Goal: Task Accomplishment & Management: Complete application form

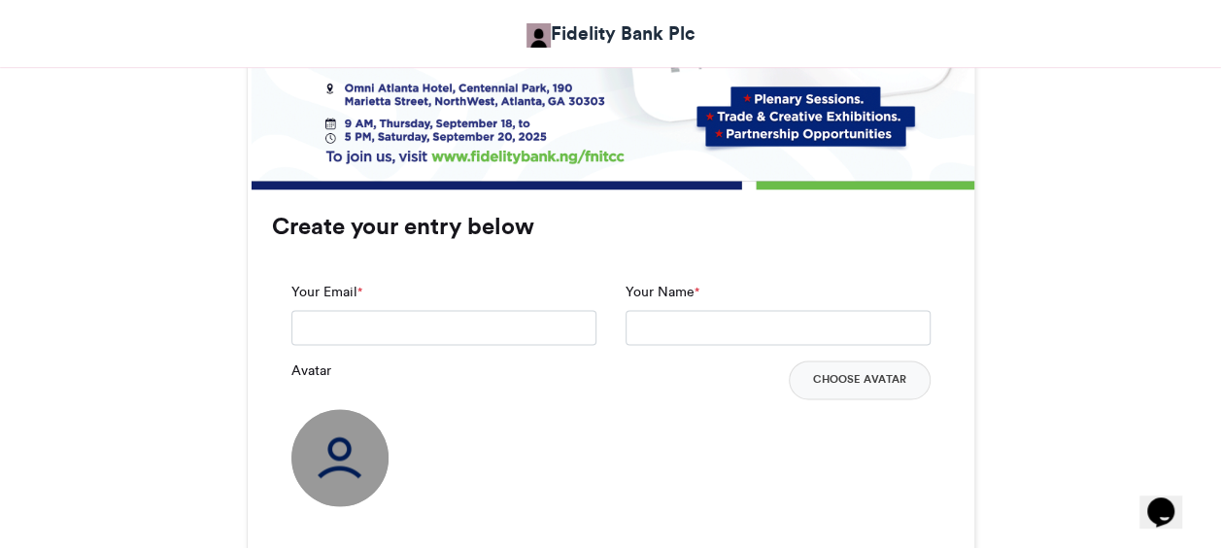
scroll to position [1262, 0]
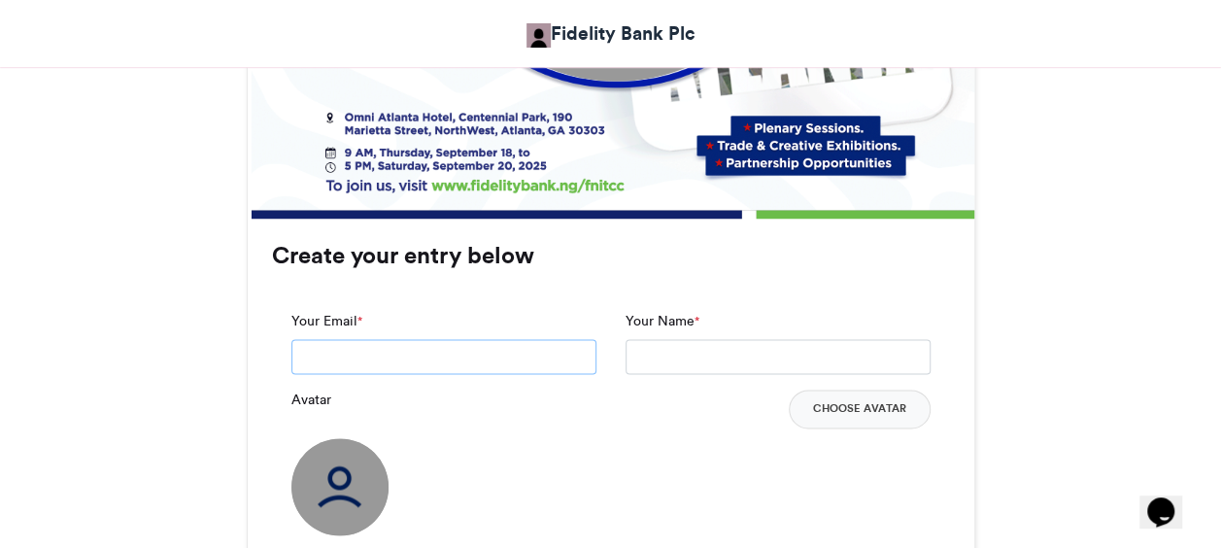
click at [571, 361] on input "Your Email *" at bounding box center [443, 356] width 305 height 35
type input "**********"
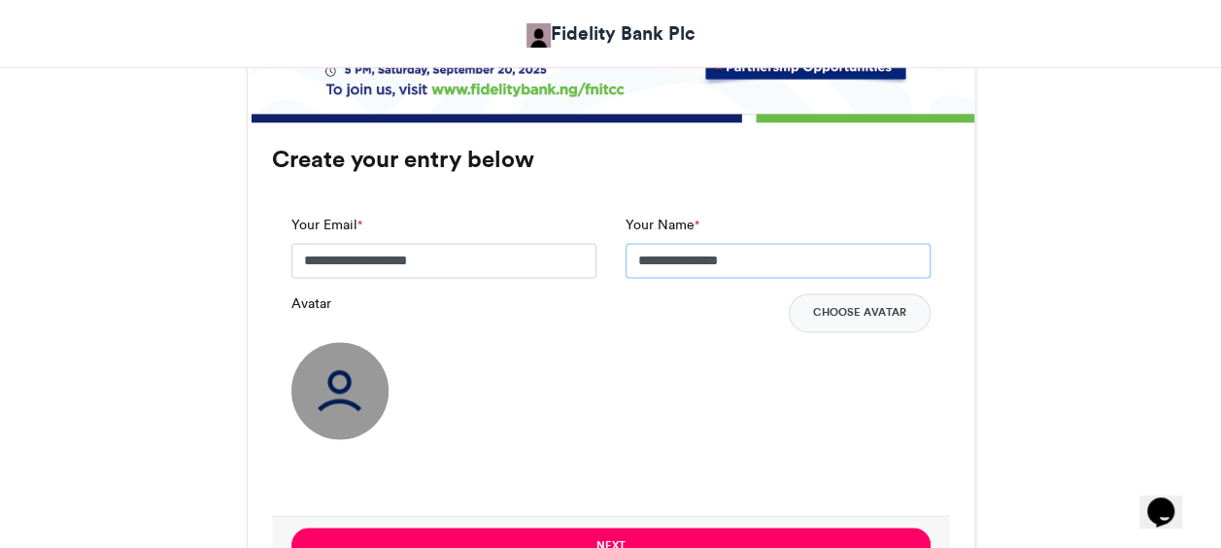
scroll to position [1360, 0]
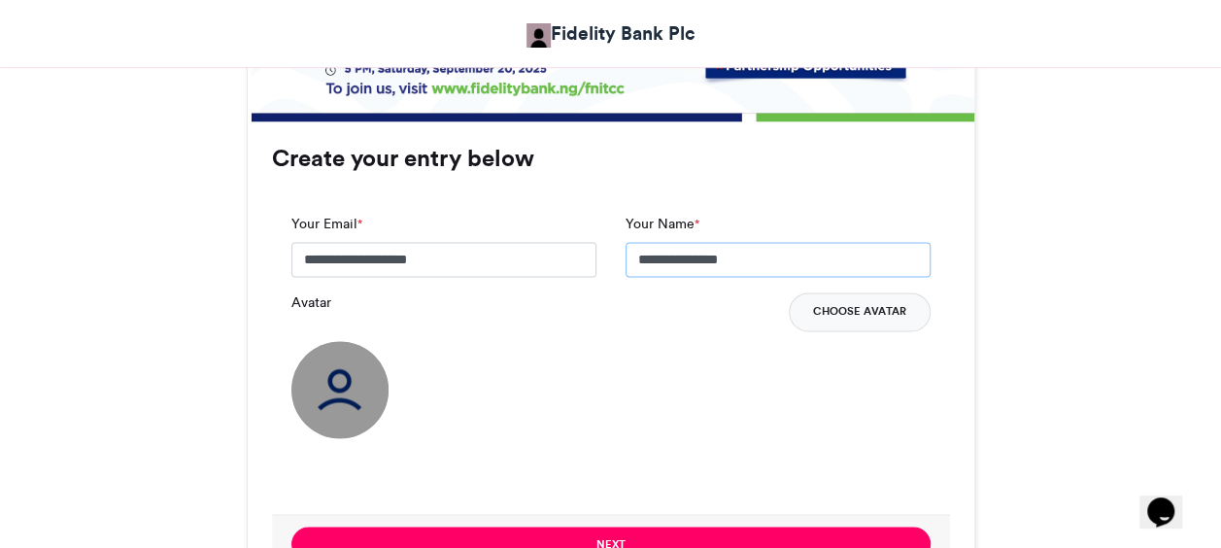
type input "**********"
click at [876, 315] on button "Choose Avatar" at bounding box center [860, 311] width 142 height 39
click at [852, 306] on button "Choose Avatar" at bounding box center [860, 311] width 142 height 39
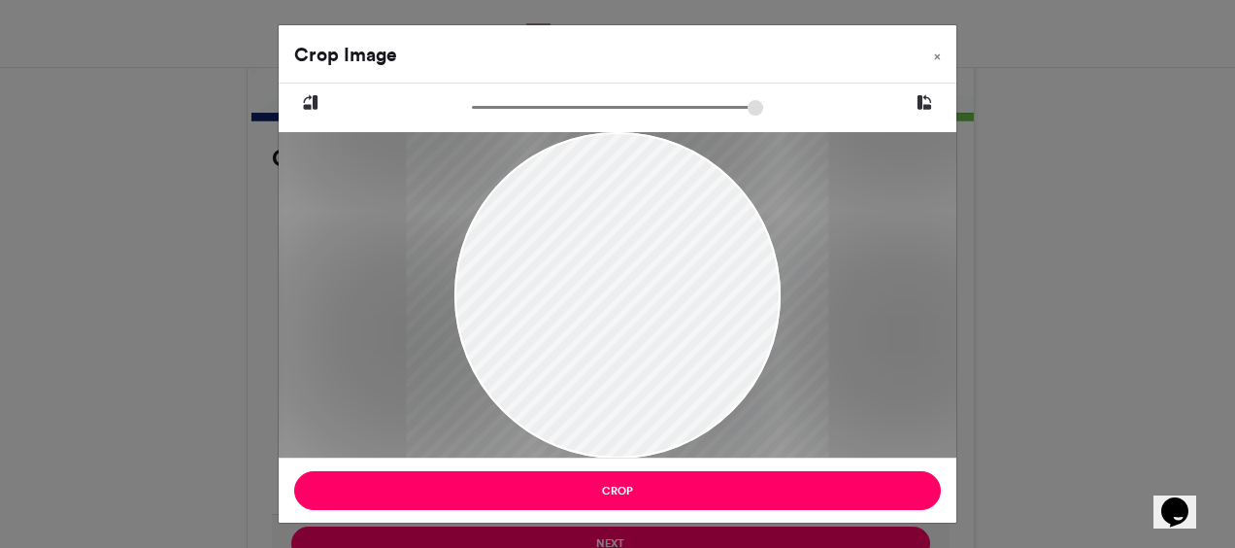
drag, startPoint x: 608, startPoint y: 409, endPoint x: 608, endPoint y: 428, distance: 19.4
click at [608, 428] on div at bounding box center [618, 295] width 422 height 326
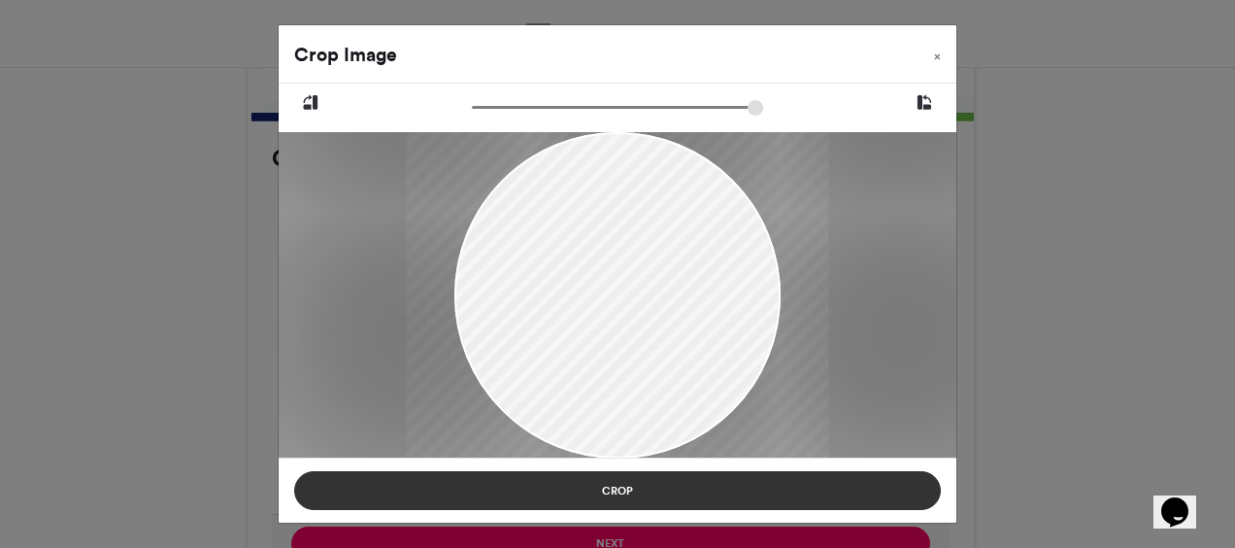
click at [641, 500] on button "Crop" at bounding box center [617, 490] width 647 height 39
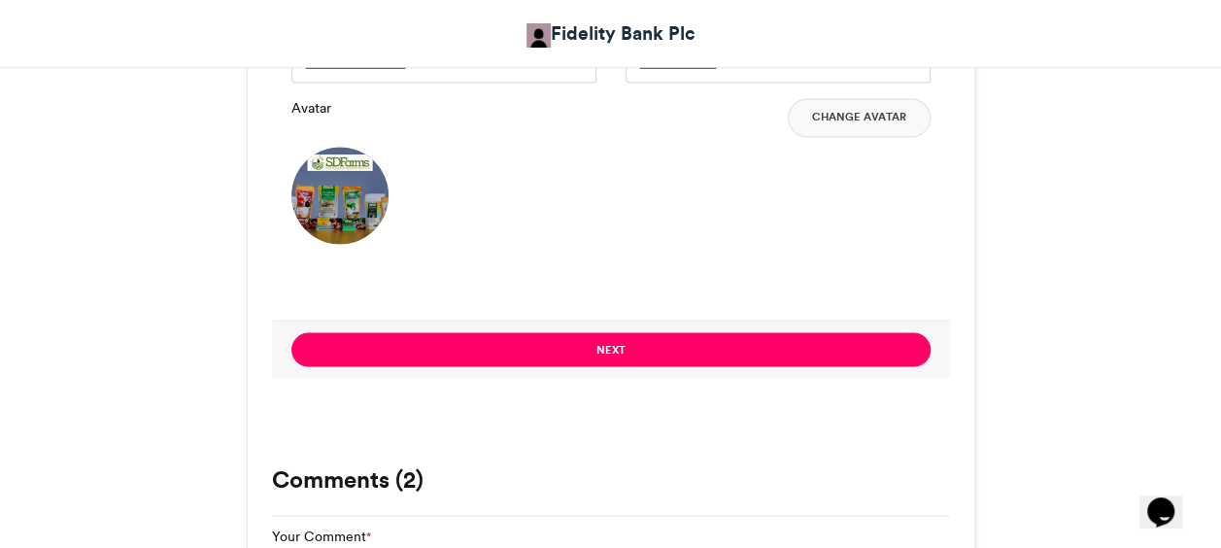
scroll to position [1457, 0]
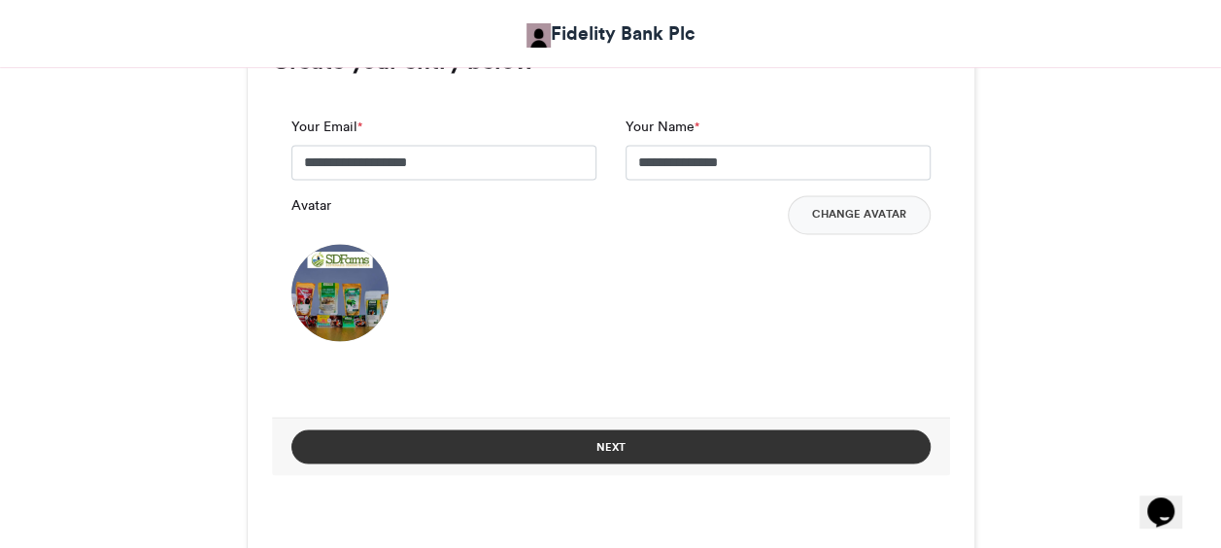
click at [612, 451] on button "Next" at bounding box center [610, 446] width 639 height 34
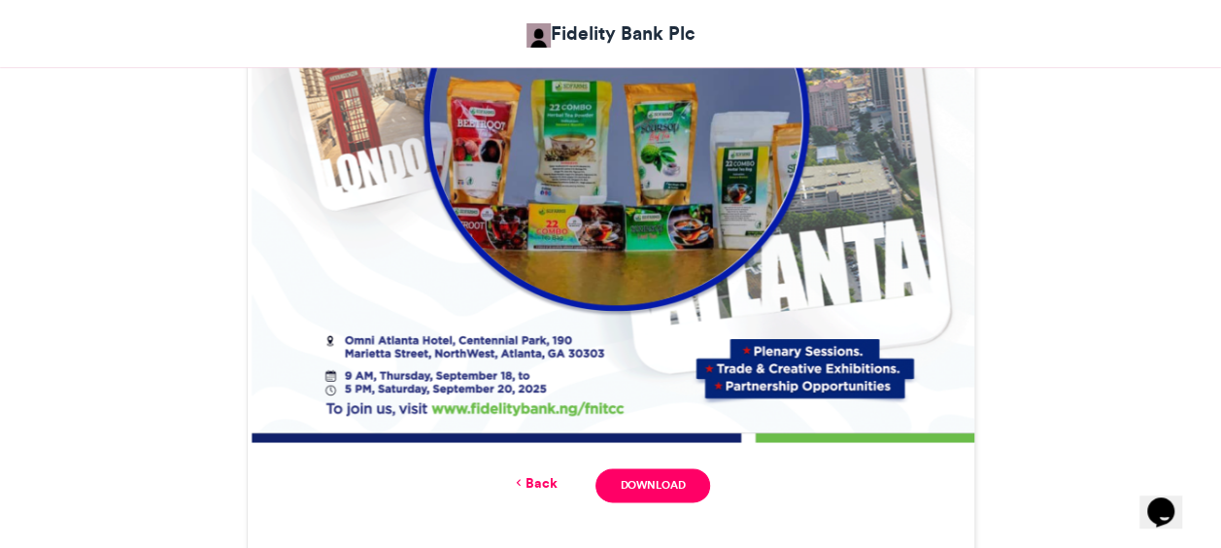
scroll to position [1107, 0]
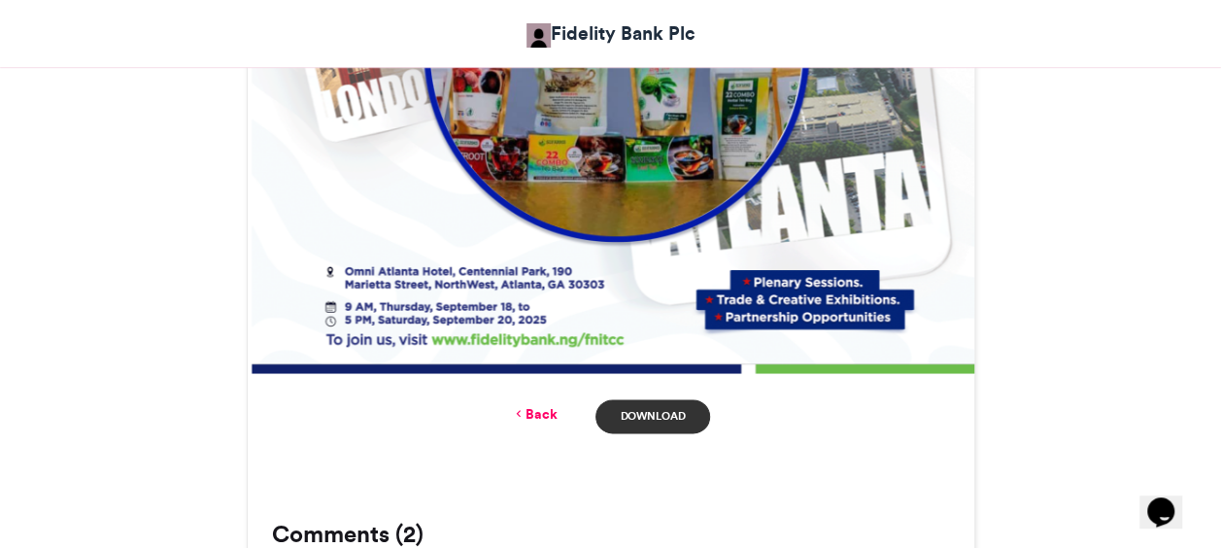
click at [635, 418] on link "Download" at bounding box center [652, 416] width 114 height 34
